Goal: Task Accomplishment & Management: Use online tool/utility

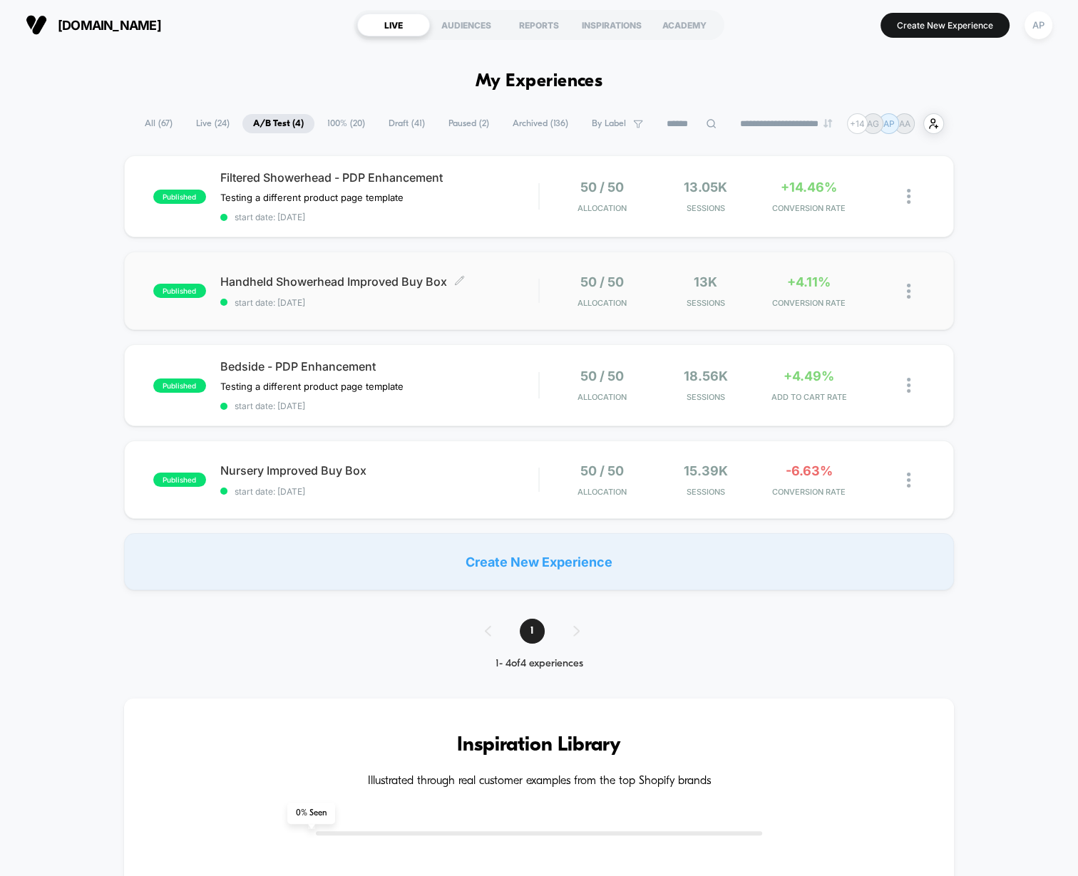
click at [478, 289] on div "Handheld Showerhead Improved Buy Box Click to edit experience details Click to …" at bounding box center [379, 291] width 318 height 34
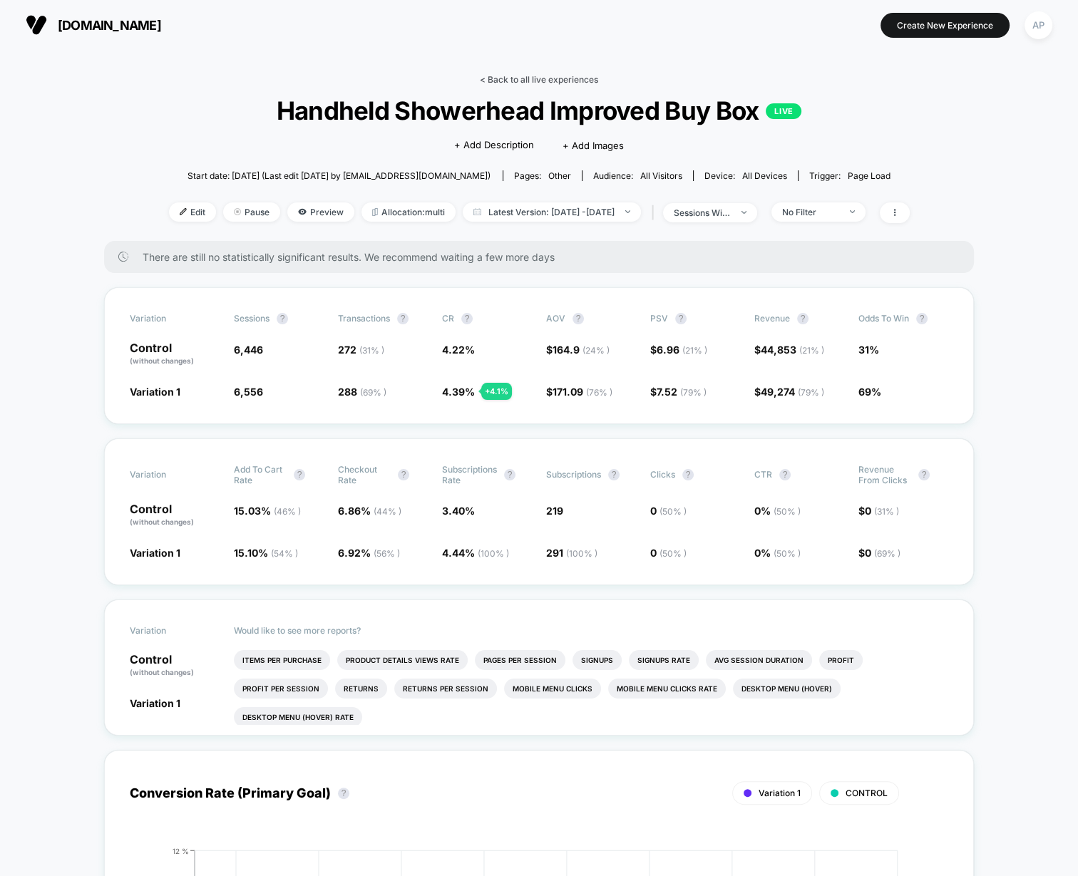
click at [580, 79] on link "< Back to all live experiences" at bounding box center [539, 79] width 118 height 11
